Goal: Task Accomplishment & Management: Complete application form

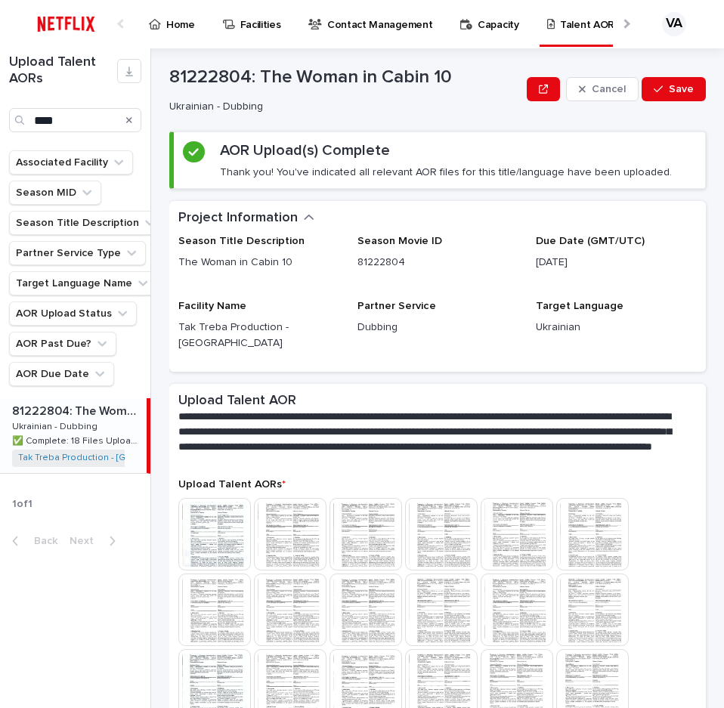
click at [64, 27] on img at bounding box center [66, 24] width 72 height 30
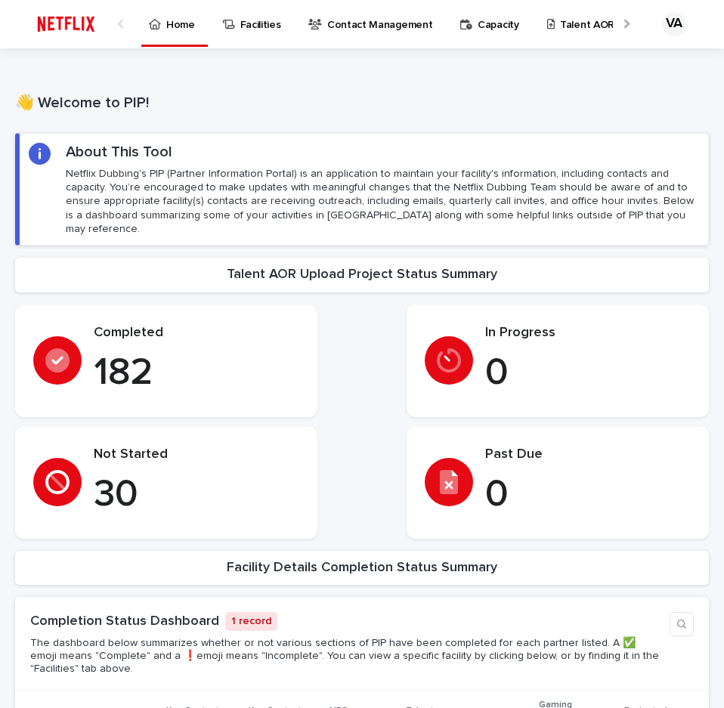
click at [560, 20] on p "Talent AORs" at bounding box center [590, 16] width 60 height 32
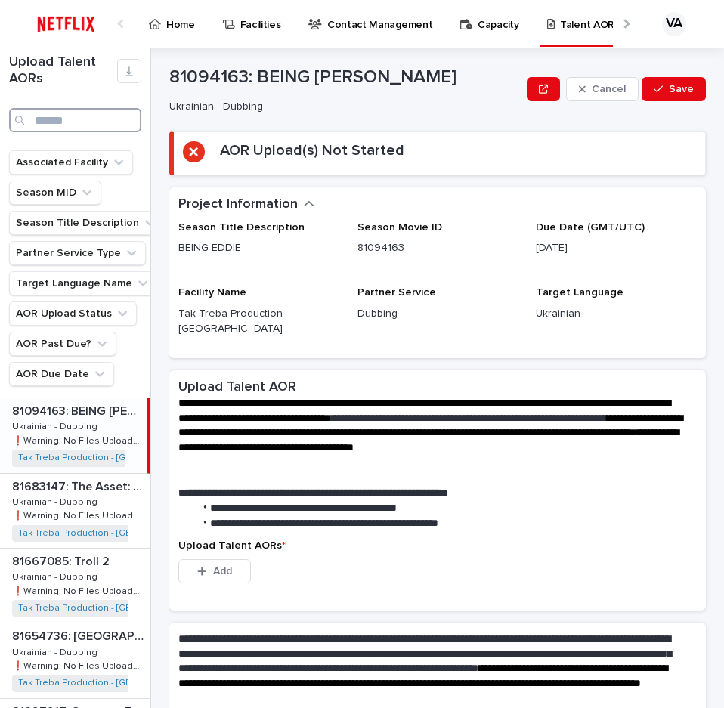
click at [73, 119] on input "Search" at bounding box center [75, 120] width 132 height 24
type input "***"
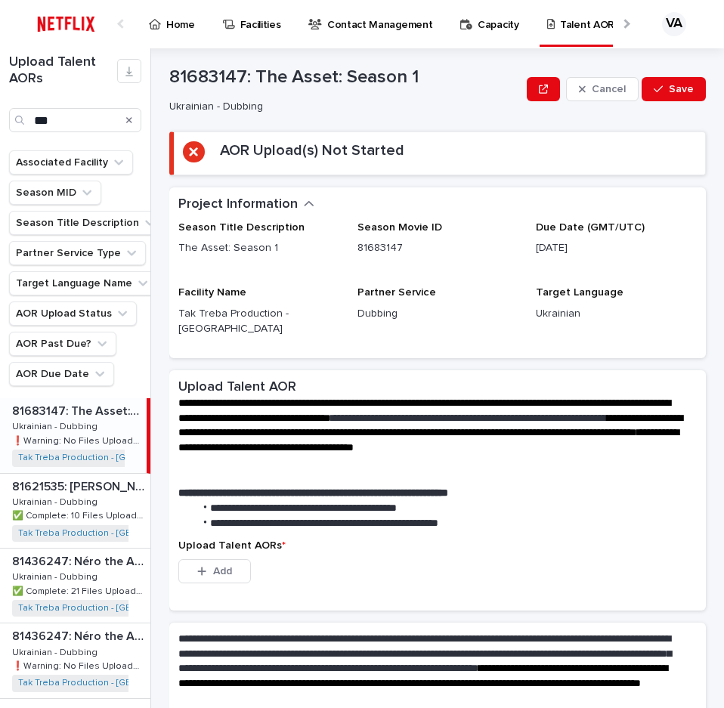
click at [92, 423] on p "Ukrainian - Dubbing" at bounding box center [56, 426] width 88 height 14
drag, startPoint x: 366, startPoint y: 510, endPoint x: 369, endPoint y: 546, distance: 36.4
click at [369, 546] on section "**********" at bounding box center [437, 490] width 536 height 240
click at [369, 559] on div "This file cannot be opened Download File Add" at bounding box center [437, 574] width 518 height 30
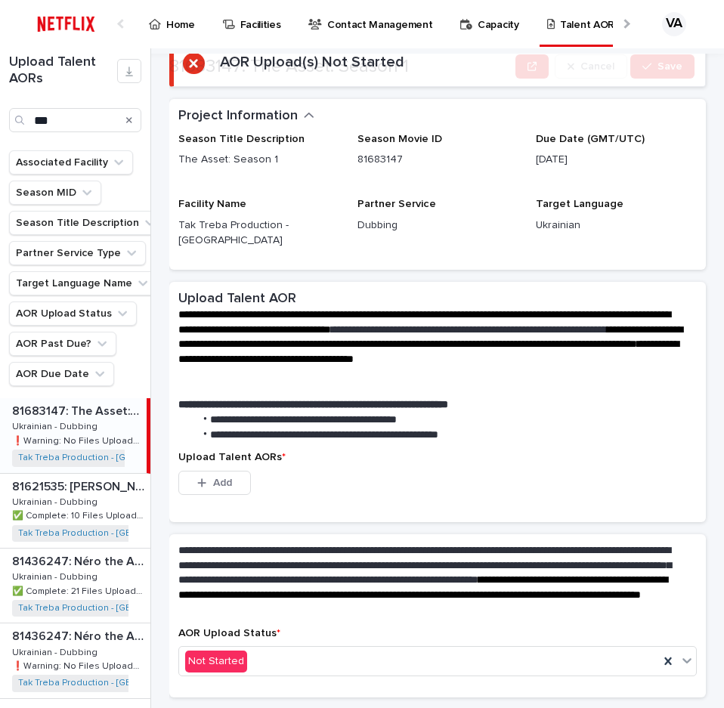
scroll to position [117, 0]
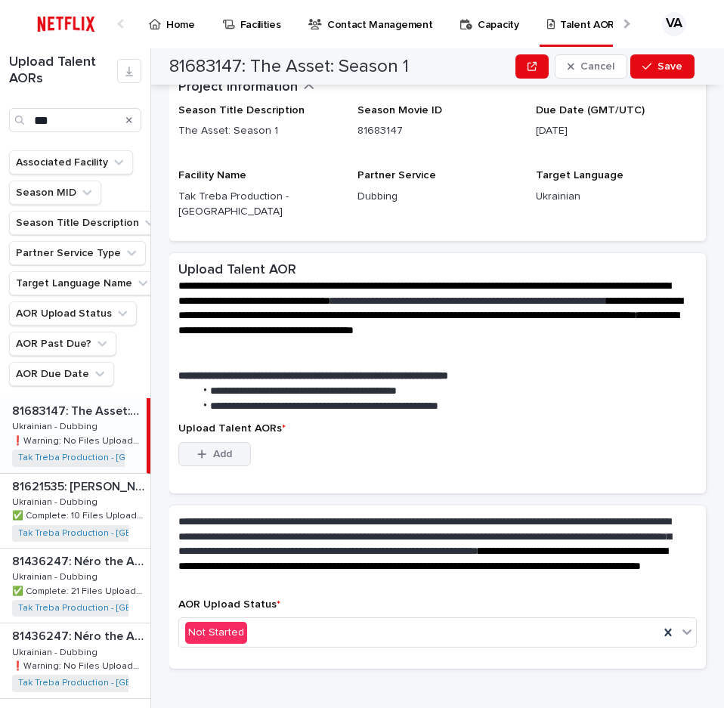
click at [217, 449] on span "Add" at bounding box center [222, 454] width 19 height 11
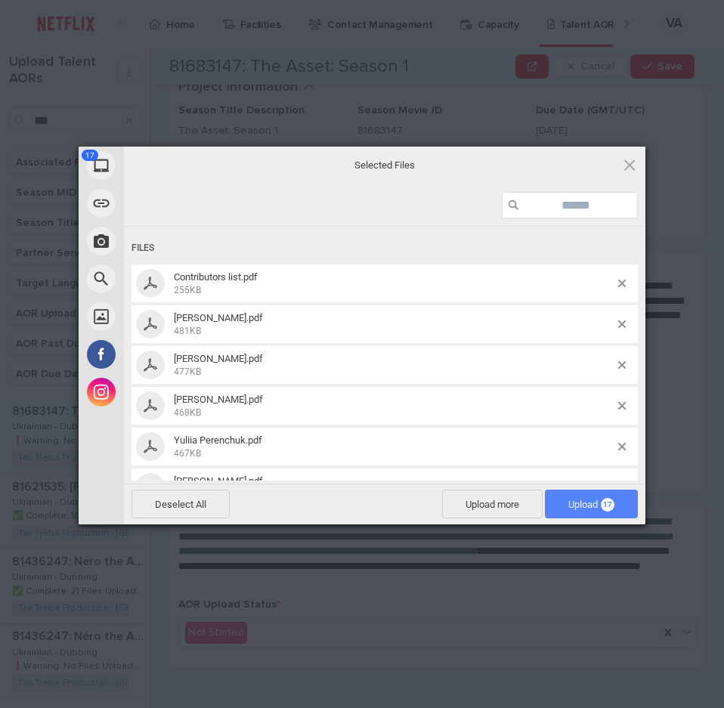
click at [568, 503] on span "Upload 17" at bounding box center [591, 504] width 46 height 11
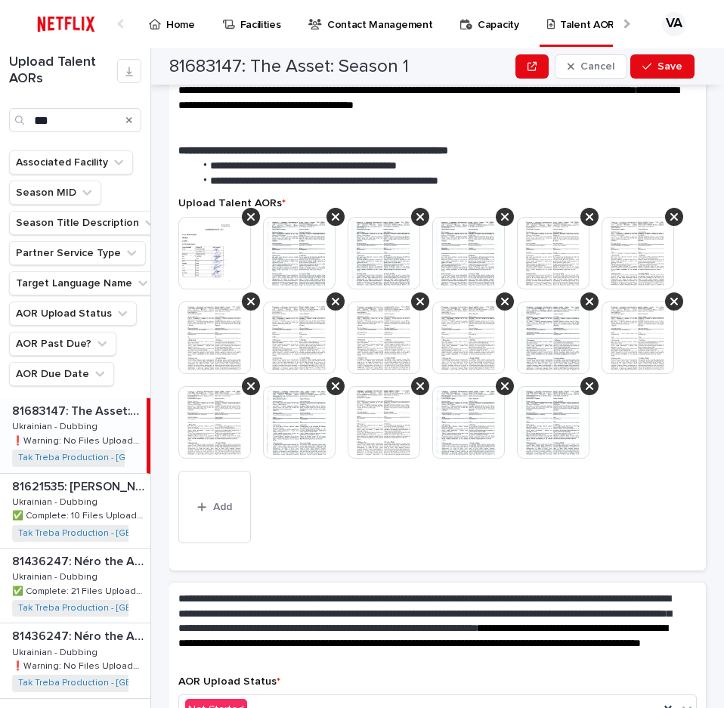
scroll to position [283, 0]
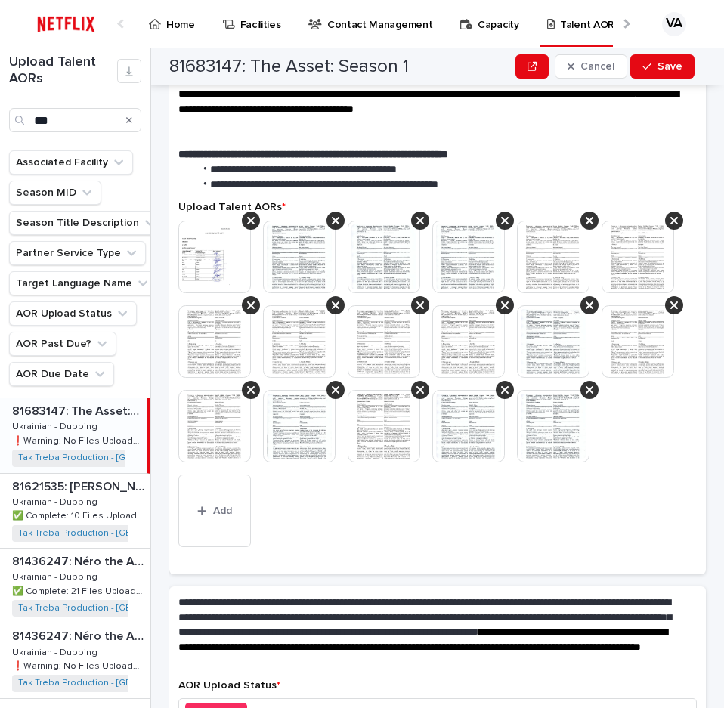
click at [219, 245] on img at bounding box center [214, 257] width 73 height 73
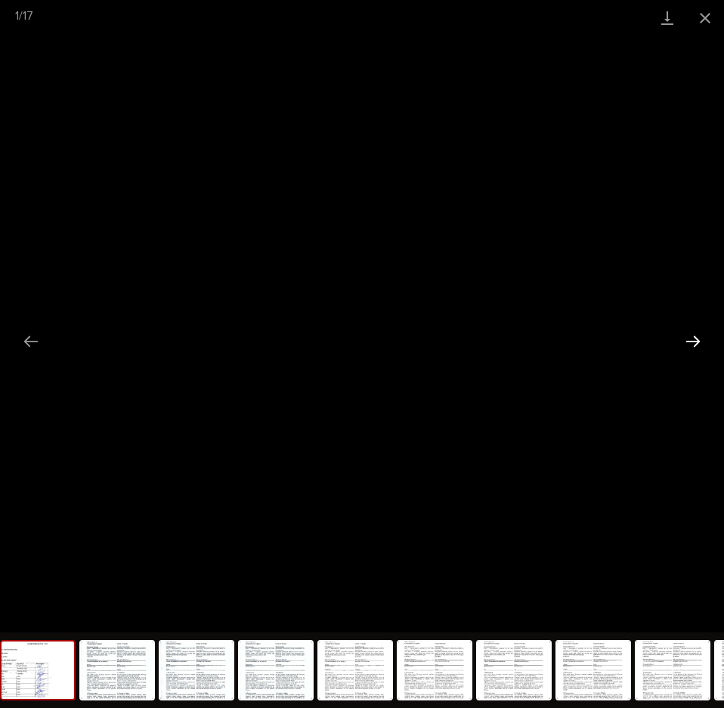
click at [687, 345] on button "Next slide" at bounding box center [693, 340] width 32 height 29
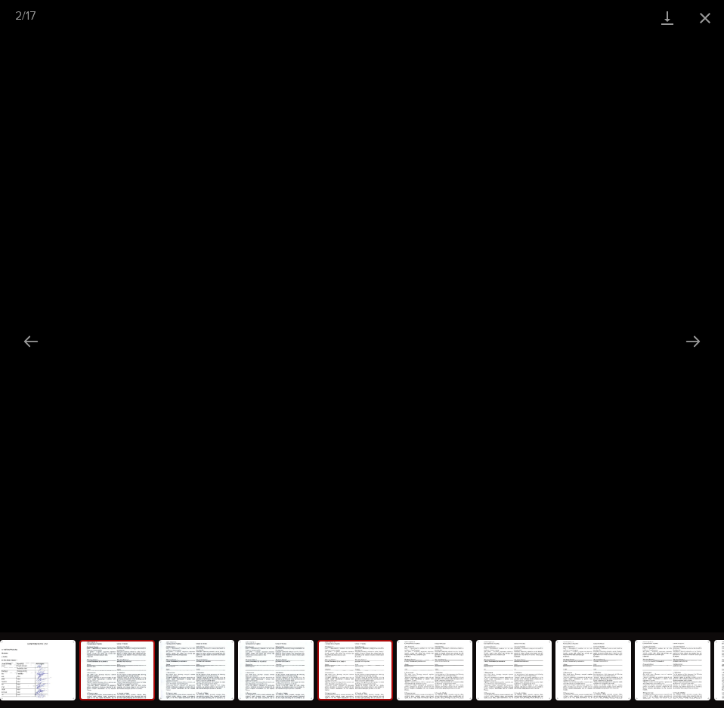
click at [339, 695] on img at bounding box center [355, 669] width 73 height 57
click at [700, 8] on button "Close gallery" at bounding box center [705, 18] width 38 height 36
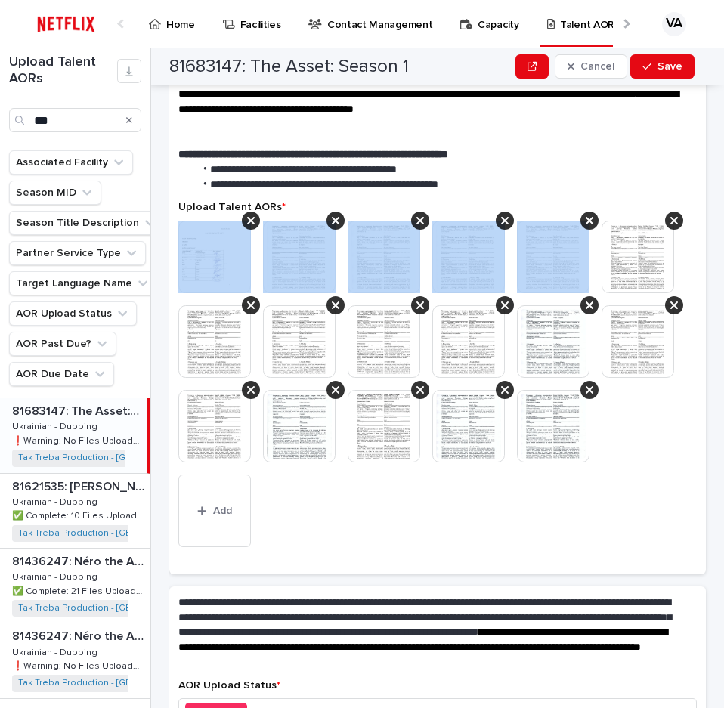
drag, startPoint x: 632, startPoint y: 186, endPoint x: 632, endPoint y: 212, distance: 25.7
click at [632, 212] on div "Upload Talent AORs * This file cannot be opened Download File Add" at bounding box center [437, 382] width 518 height 363
click at [632, 221] on div at bounding box center [437, 348] width 518 height 254
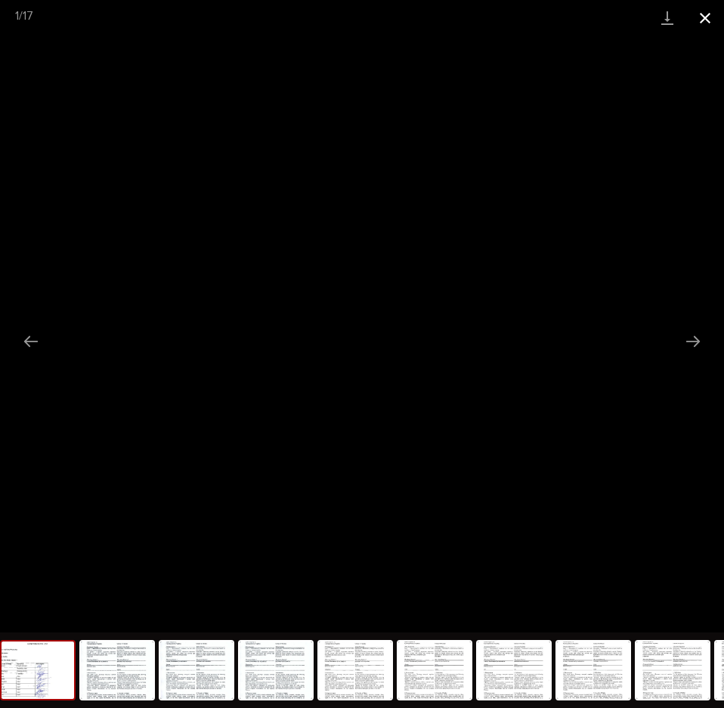
click at [706, 6] on button "Close gallery" at bounding box center [705, 18] width 38 height 36
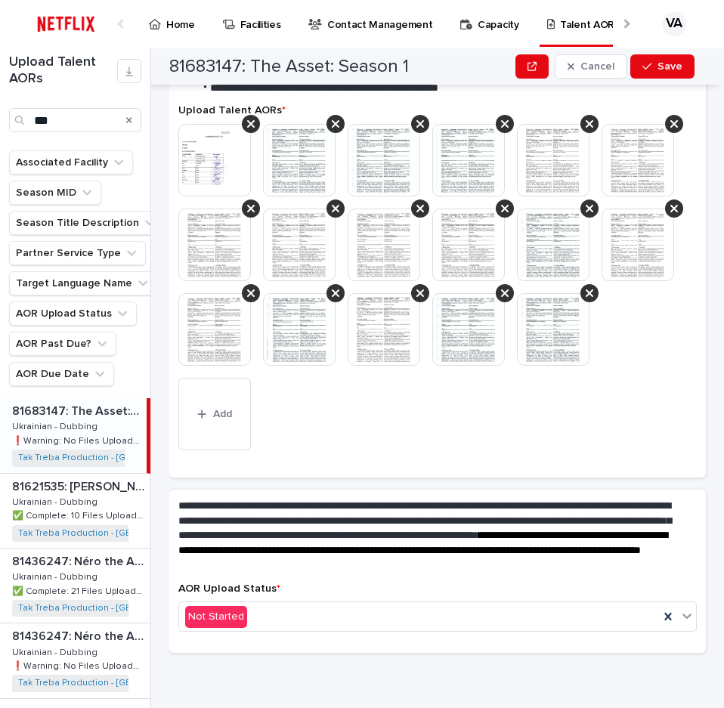
scroll to position [448, 0]
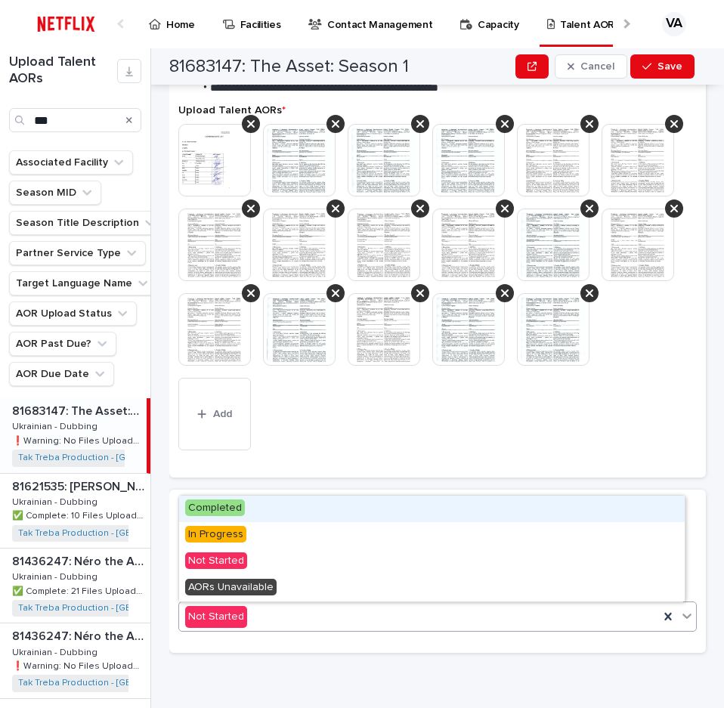
click at [487, 627] on div "Not Started" at bounding box center [419, 616] width 480 height 25
click at [462, 518] on div "Completed" at bounding box center [431, 509] width 505 height 26
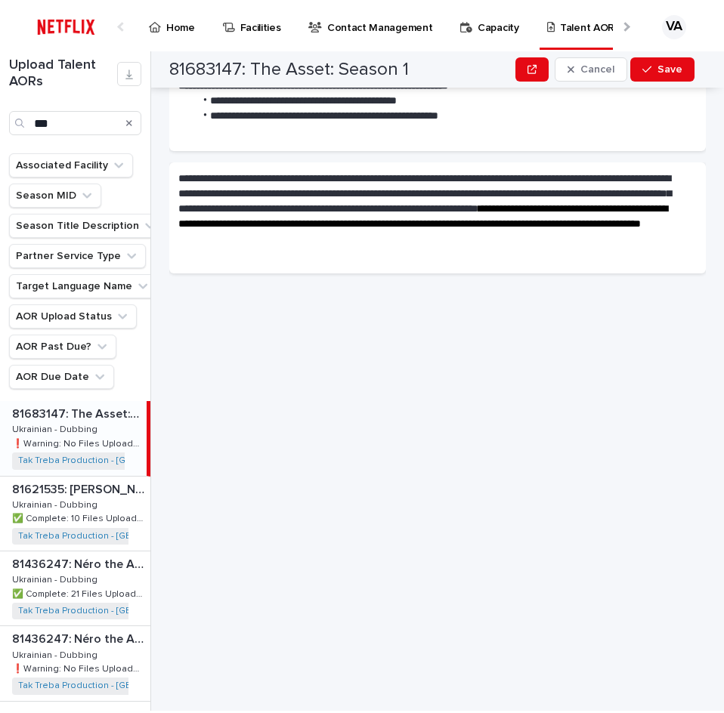
scroll to position [0, 0]
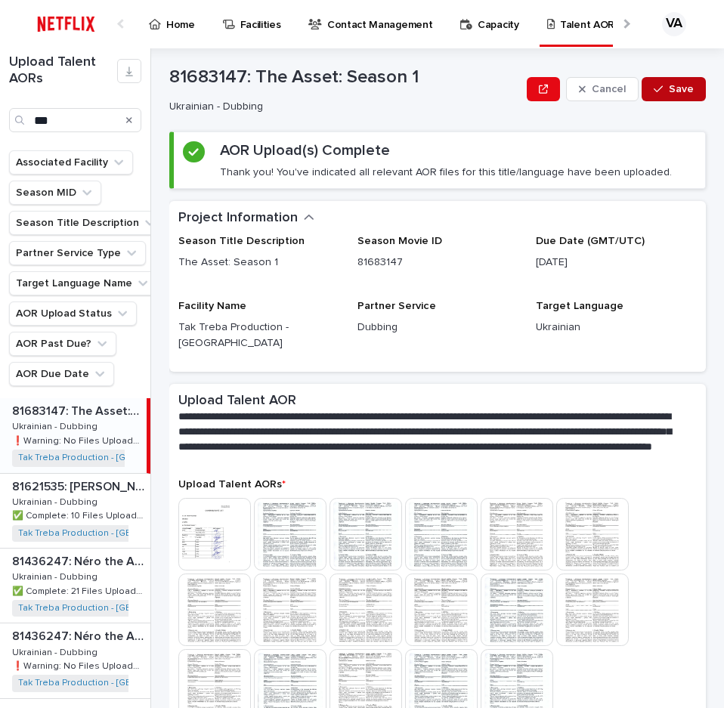
click at [684, 79] on button "Save" at bounding box center [673, 89] width 64 height 24
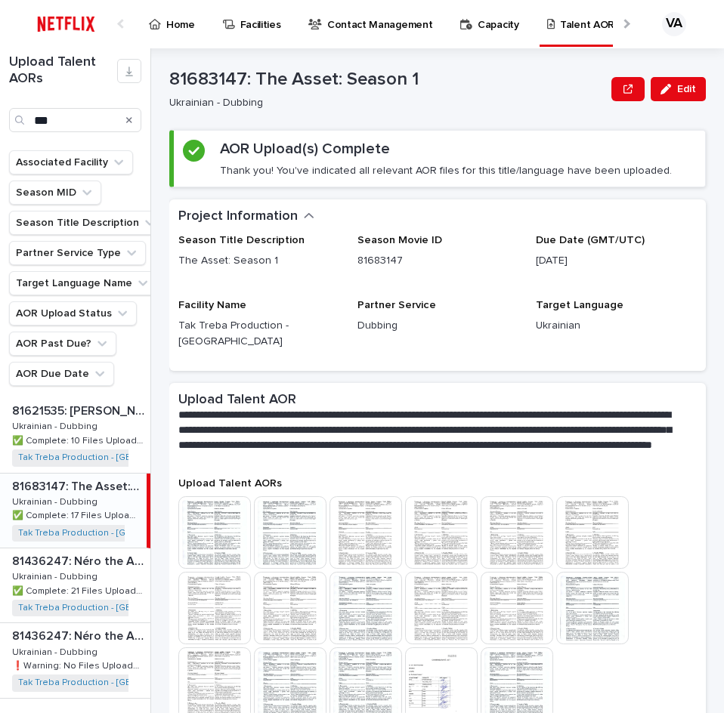
click at [91, 516] on p "✅ Complete: 17 Files Uploaded" at bounding box center [77, 515] width 131 height 14
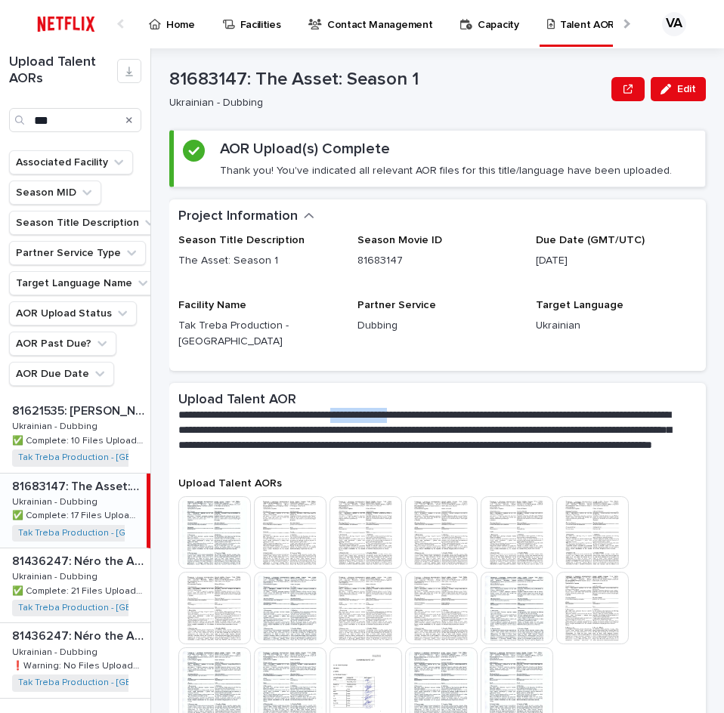
drag, startPoint x: 373, startPoint y: 379, endPoint x: 450, endPoint y: 378, distance: 76.3
click at [450, 392] on div "**********" at bounding box center [434, 430] width 512 height 76
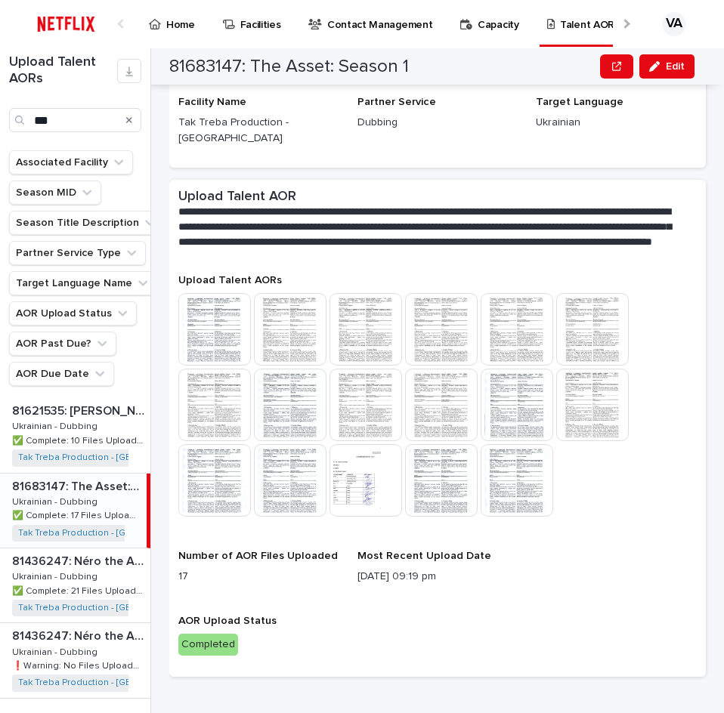
scroll to position [206, 0]
